Goal: Information Seeking & Learning: Learn about a topic

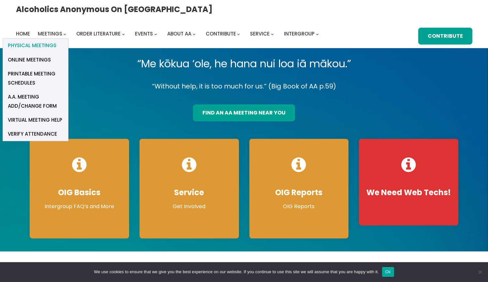
click at [56, 41] on span "Physical Meetings" at bounding box center [32, 45] width 49 height 9
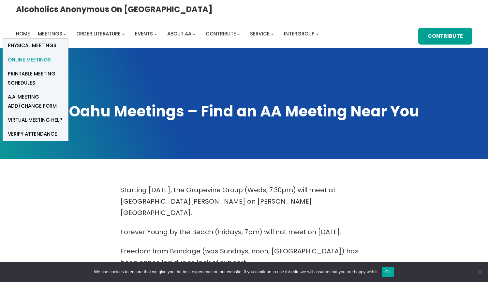
click at [51, 55] on span "Online Meetings" at bounding box center [29, 59] width 43 height 9
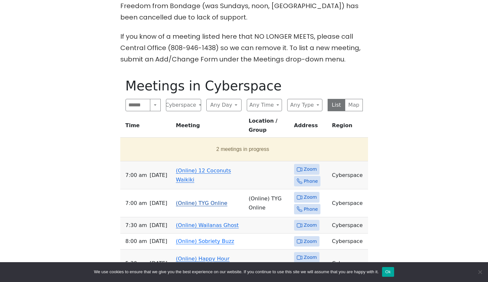
scroll to position [234, 0]
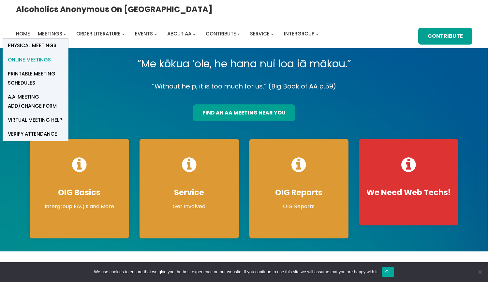
click at [51, 55] on span "Online Meetings" at bounding box center [29, 59] width 43 height 9
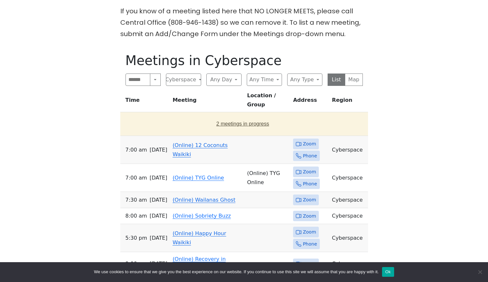
scroll to position [270, 0]
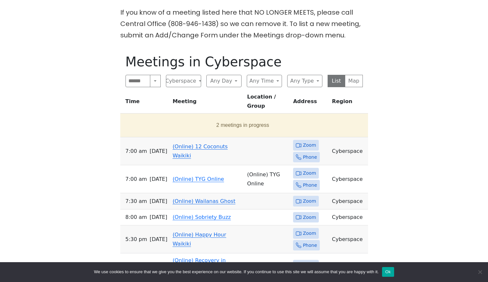
click at [188, 144] on link "(Online) 12 Coconuts Waikiki" at bounding box center [199, 151] width 55 height 15
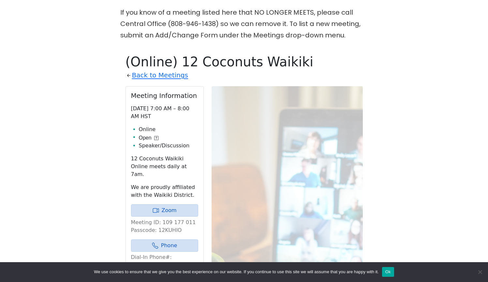
scroll to position [307, 0]
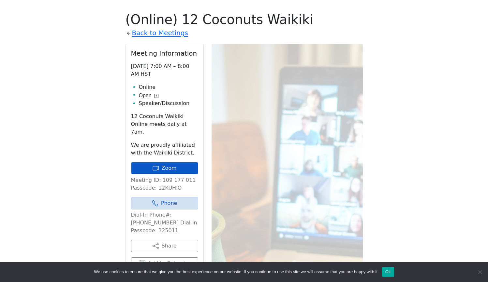
click at [183, 162] on link "Zoom" at bounding box center [164, 168] width 67 height 12
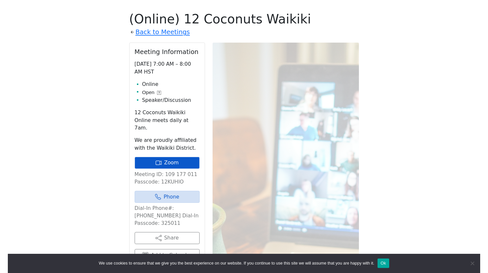
scroll to position [312, 0]
